Goal: Find specific page/section: Find specific page/section

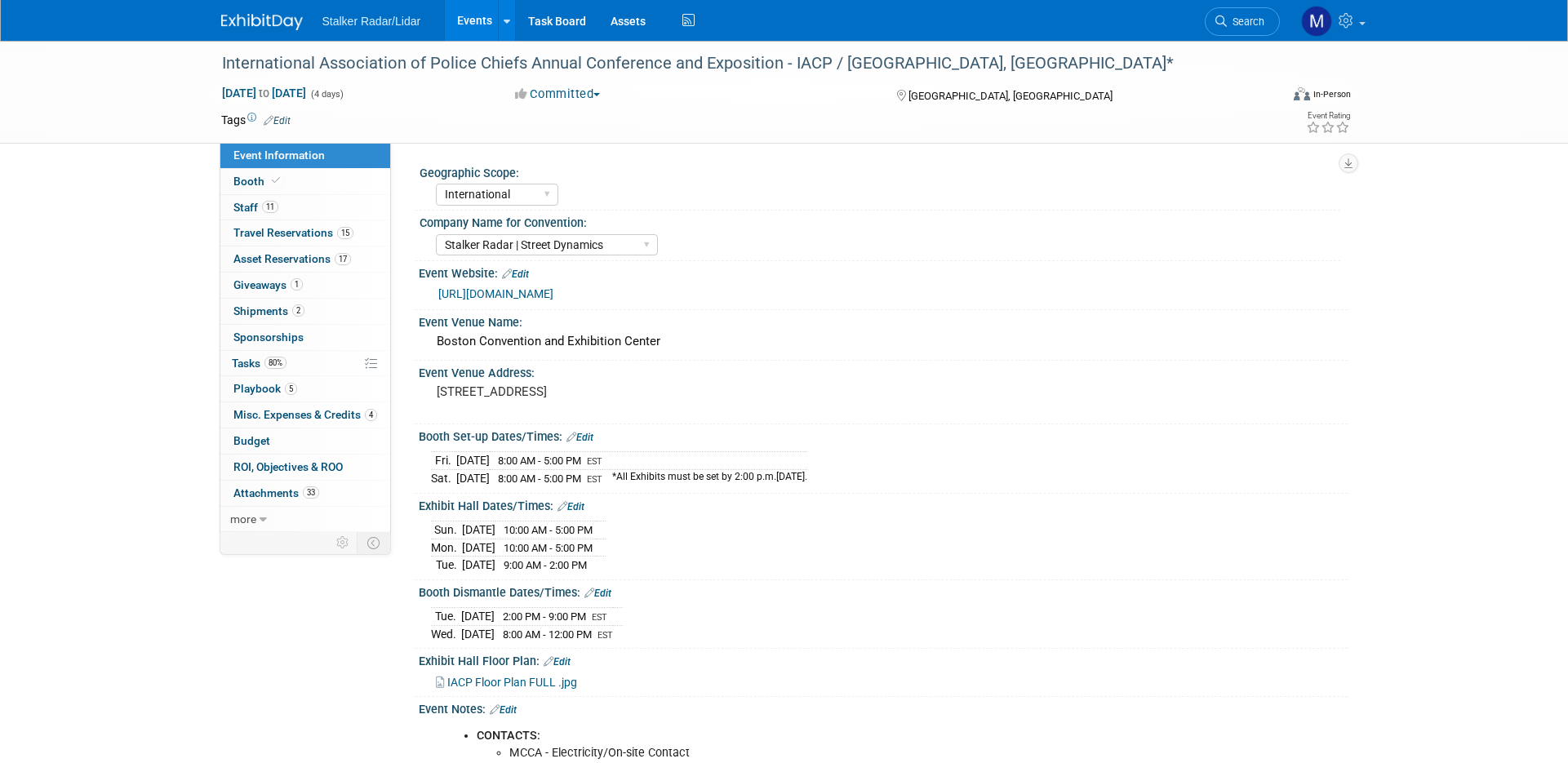
select select "International"
select select "Stalker Radar | Street Dynamics"
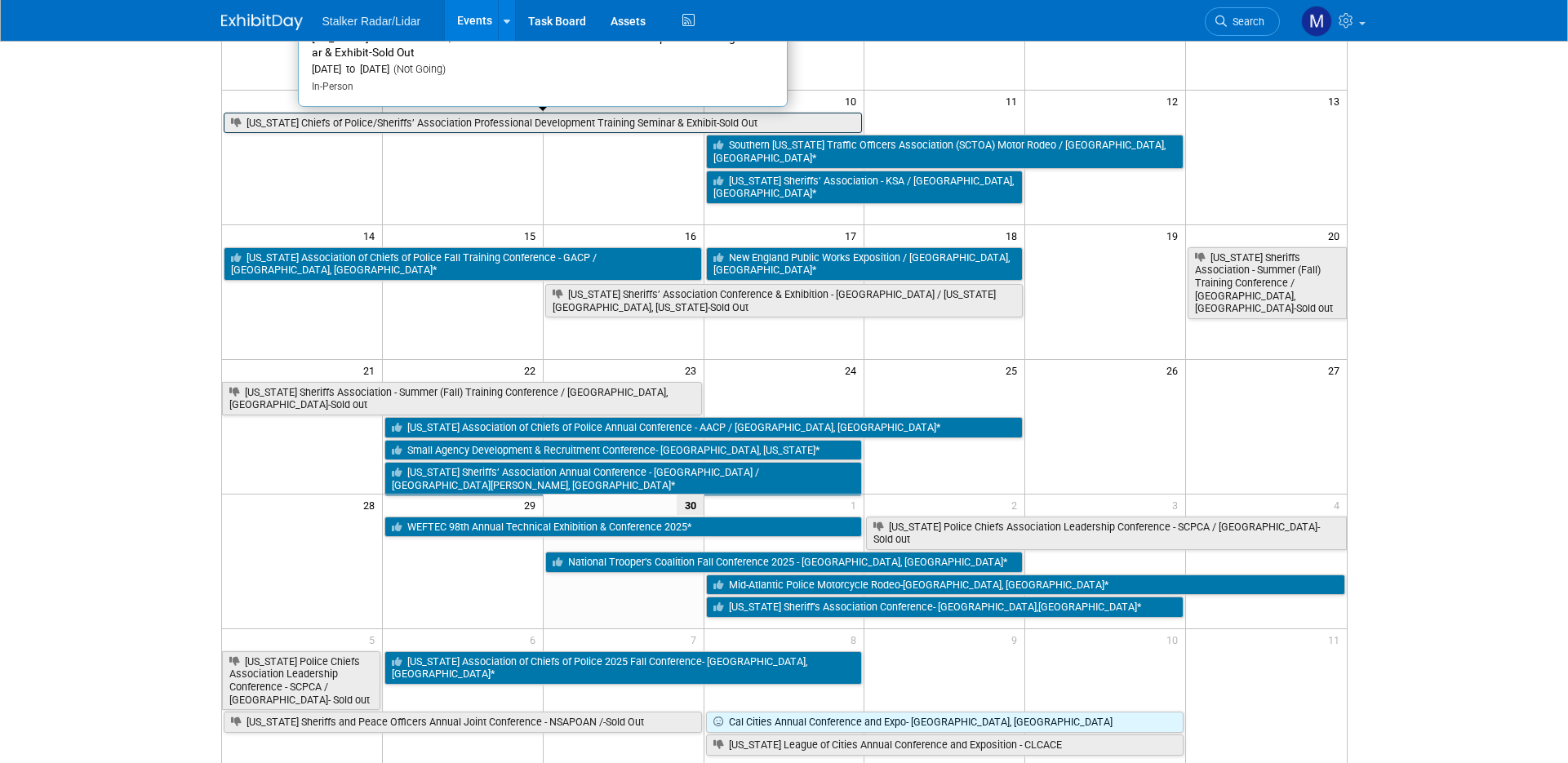
scroll to position [244, 0]
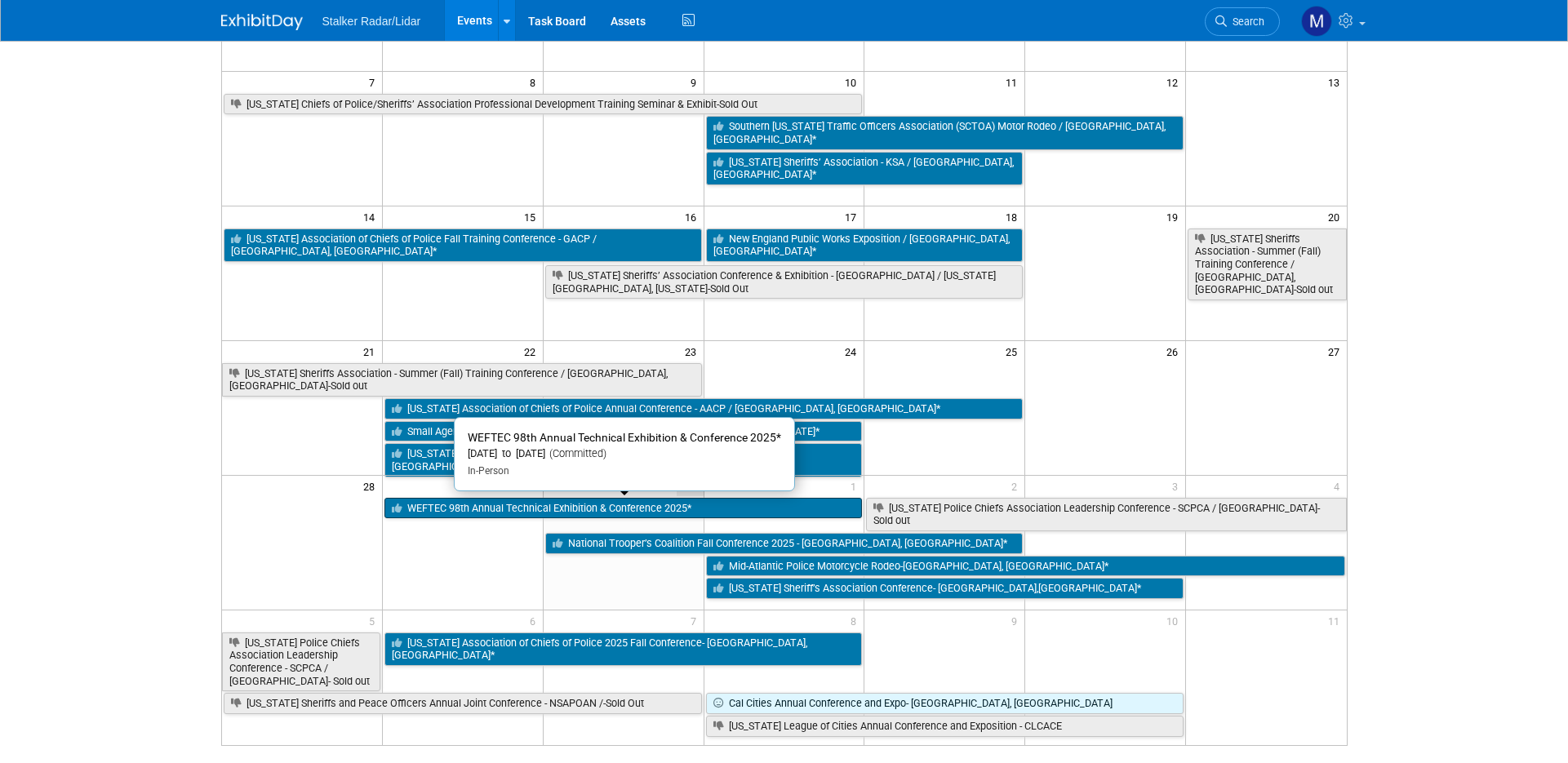
click at [488, 504] on link "WEFTEC 98th Annual Technical Exhibition & Conference 2025*" at bounding box center [623, 508] width 478 height 21
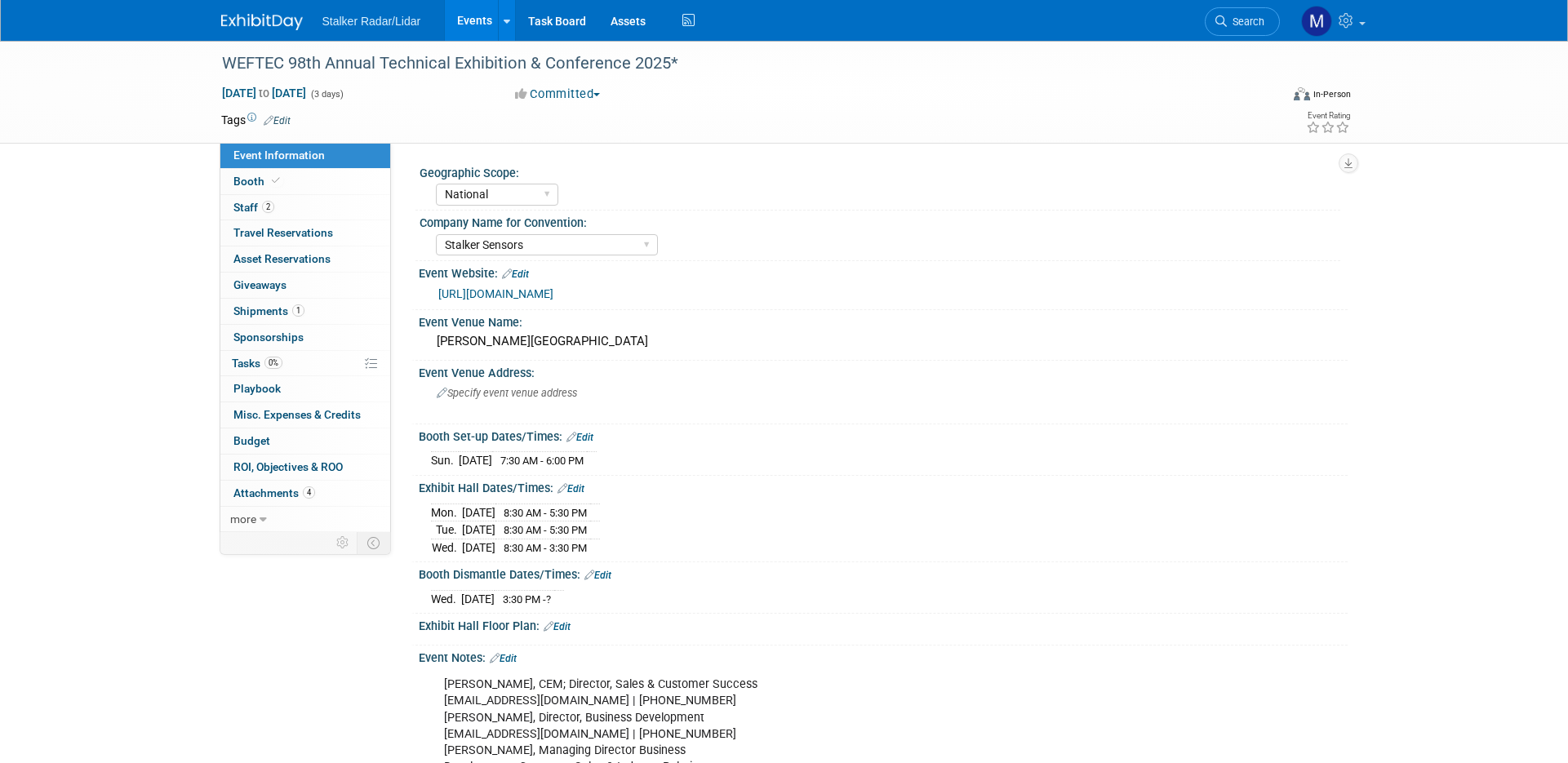
select select "National"
select select "Stalker Sensors"
